Goal: Task Accomplishment & Management: Use online tool/utility

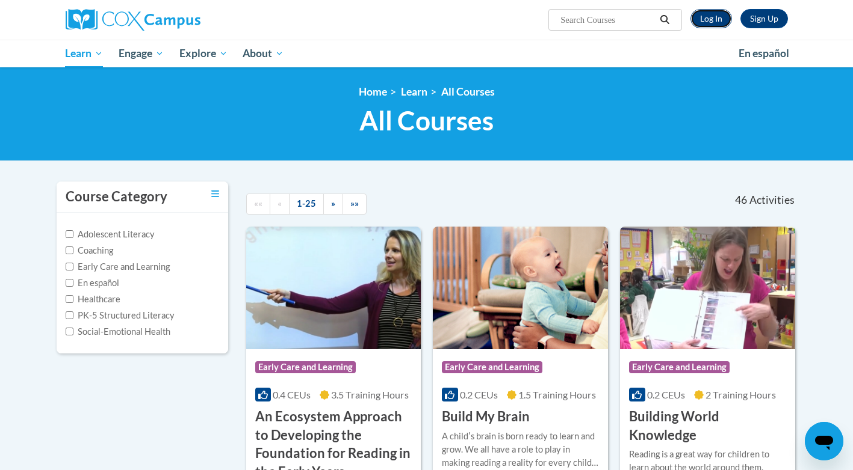
click at [700, 16] on link "Log In" at bounding box center [711, 18] width 42 height 19
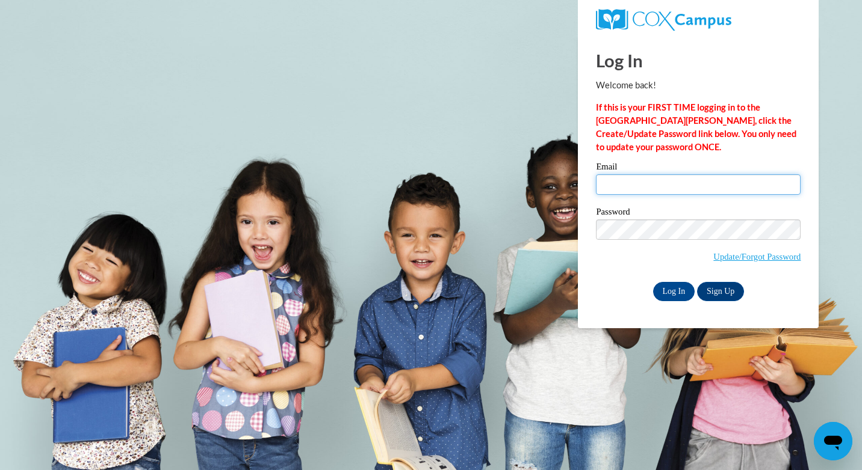
type input "florencescruggs98@gmail.com"
click at [625, 219] on div "Password Update/Forgot Password" at bounding box center [698, 243] width 205 height 71
click at [825, 220] on body "Log In Welcome back! If this is your FIRST TIME logging in to the NEW Cox Campu…" at bounding box center [431, 235] width 862 height 470
click at [682, 287] on input "Log In" at bounding box center [674, 291] width 42 height 19
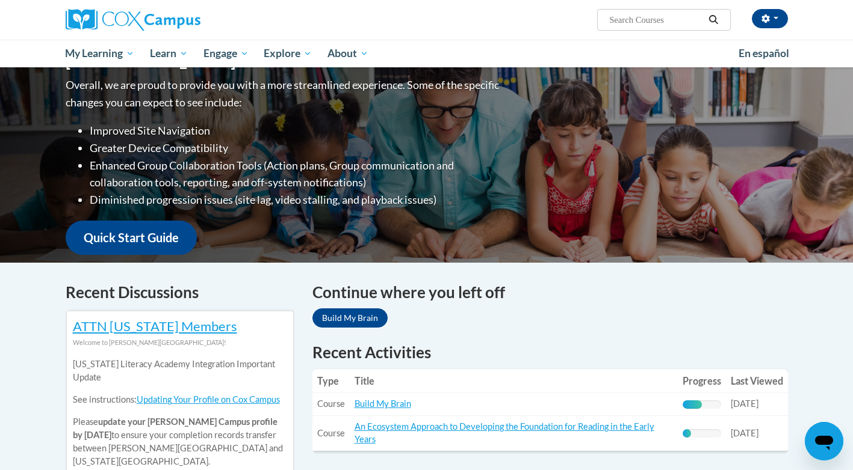
scroll to position [180, 0]
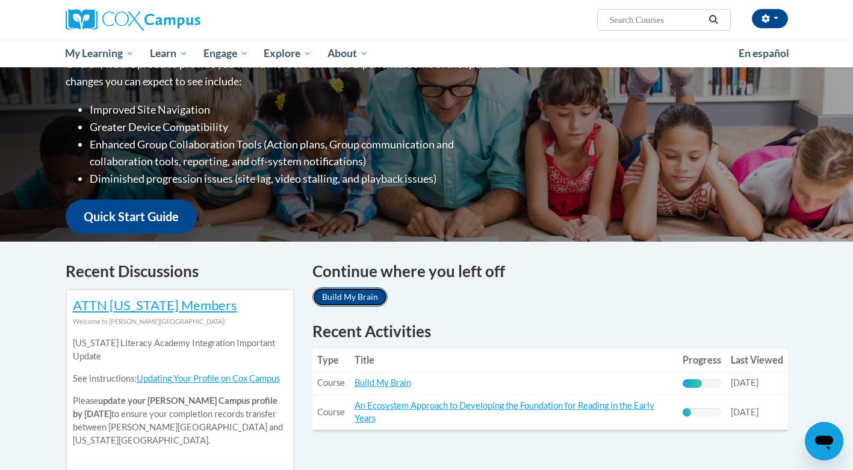
click at [372, 295] on link "Build My Brain" at bounding box center [349, 297] width 75 height 19
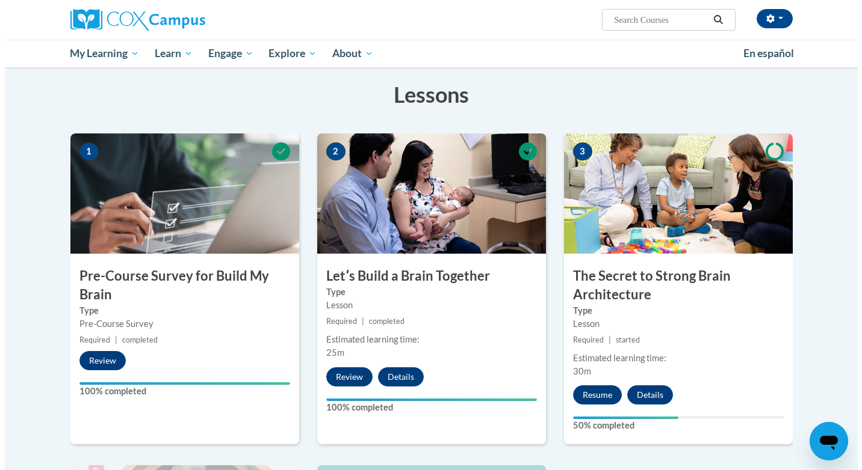
scroll to position [241, 0]
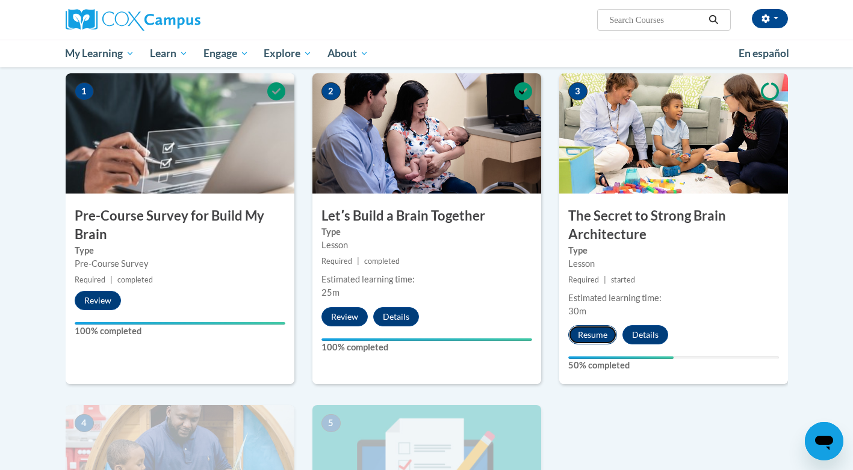
click at [594, 339] on button "Resume" at bounding box center [592, 334] width 49 height 19
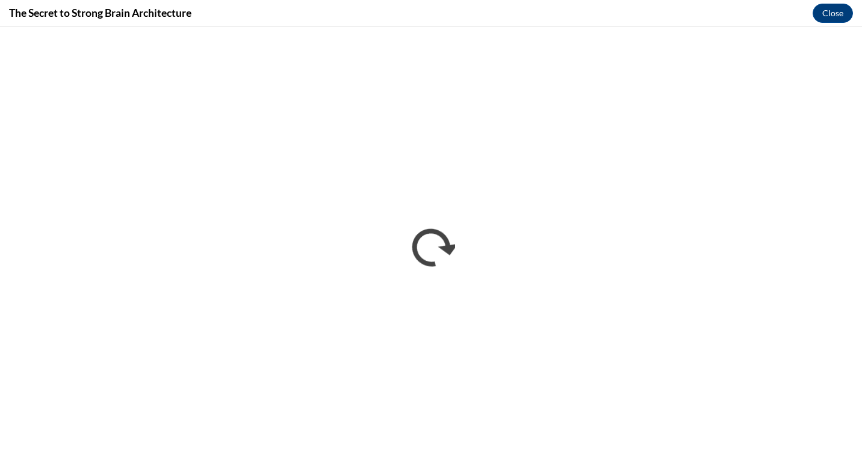
scroll to position [0, 0]
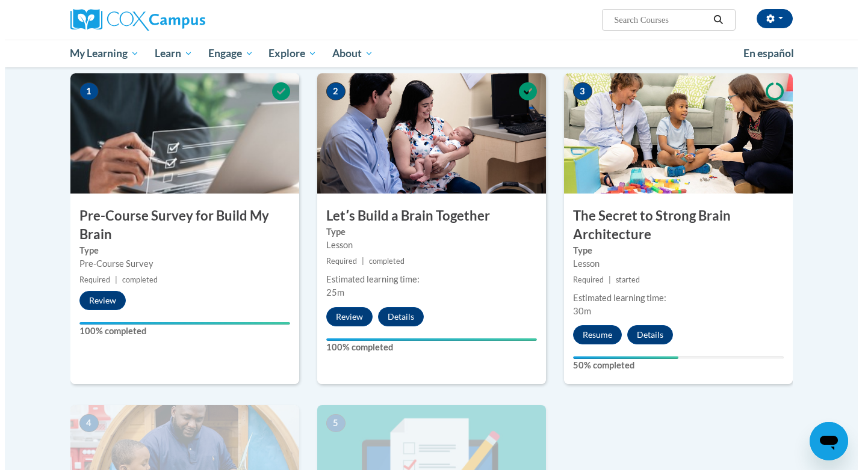
scroll to position [301, 0]
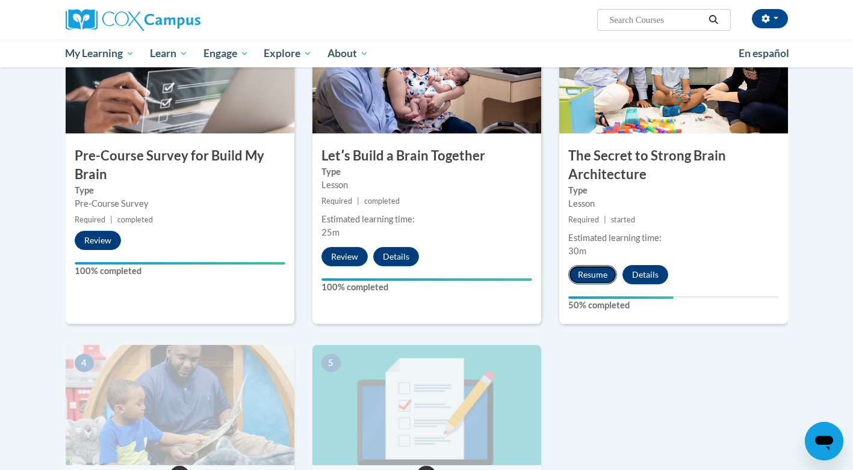
click at [586, 273] on button "Resume" at bounding box center [592, 274] width 49 height 19
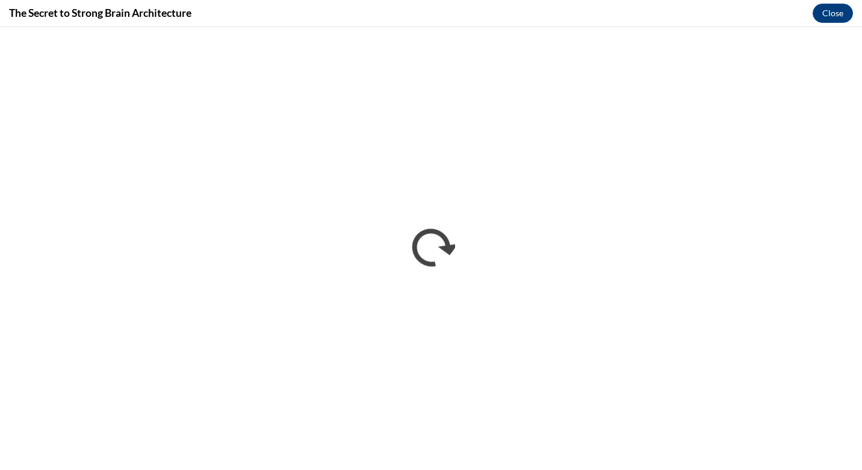
scroll to position [0, 0]
